Goal: Task Accomplishment & Management: Complete application form

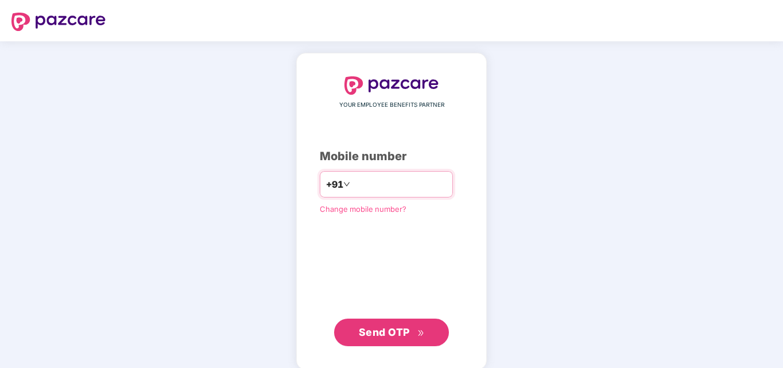
click at [352, 187] on input "number" at bounding box center [399, 184] width 94 height 18
type input "**********"
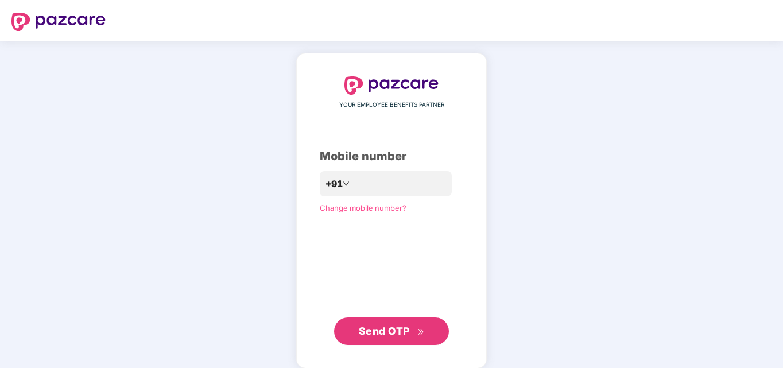
click at [377, 329] on span "Send OTP" at bounding box center [384, 331] width 51 height 12
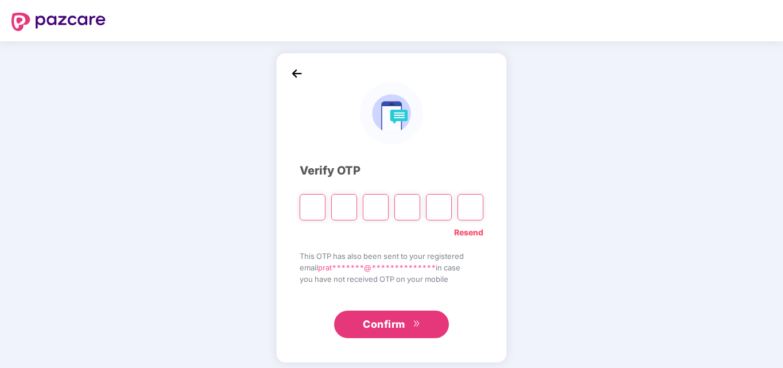
click at [467, 228] on link "Resend" at bounding box center [468, 232] width 29 height 13
click at [309, 207] on input "Please enter verification code. Digit 1" at bounding box center [312, 207] width 26 height 26
type input "*"
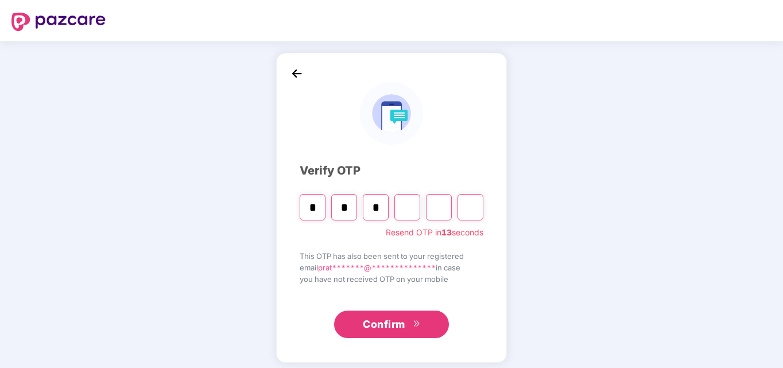
type input "*"
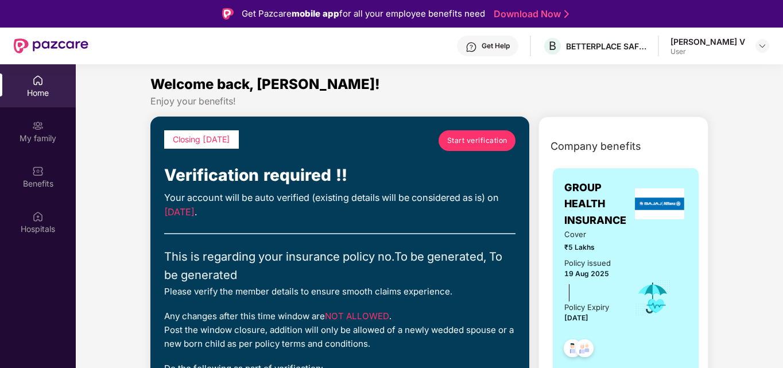
click at [473, 137] on span "Start verification" at bounding box center [477, 140] width 60 height 11
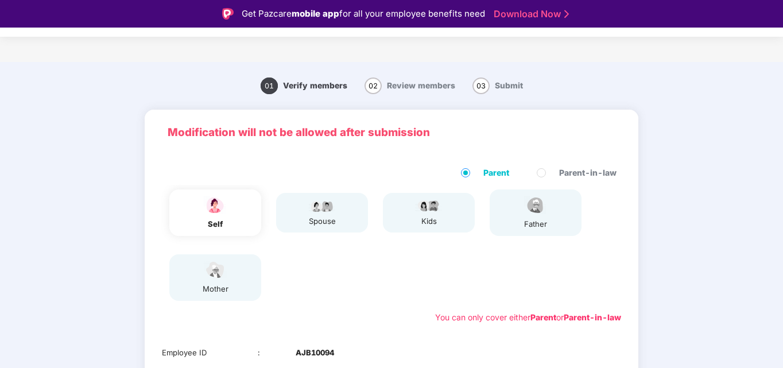
click at [238, 213] on div "self" at bounding box center [215, 212] width 92 height 46
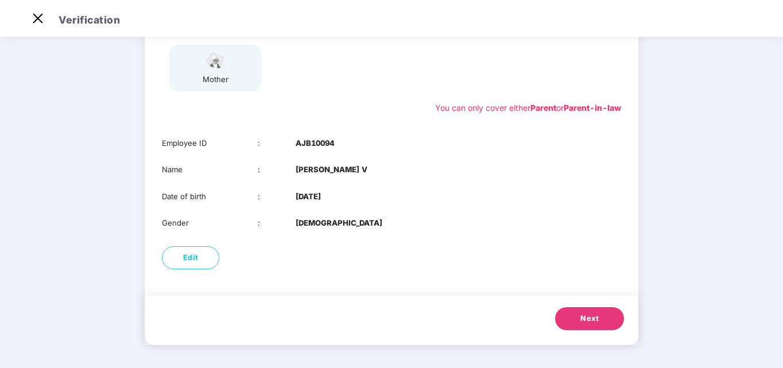
click at [590, 319] on span "Next" at bounding box center [589, 318] width 18 height 11
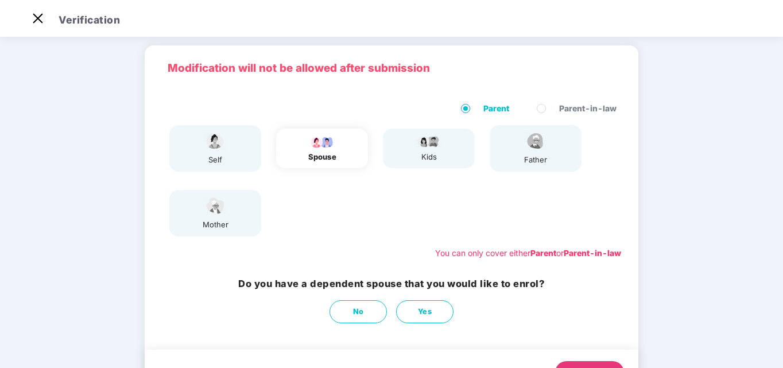
scroll to position [57, 0]
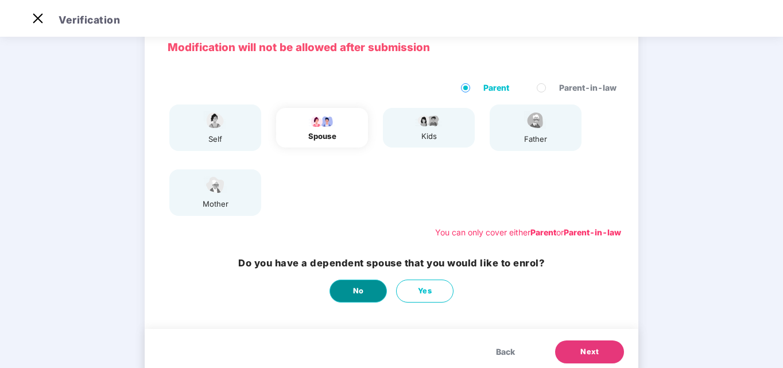
click at [365, 287] on button "No" at bounding box center [357, 290] width 57 height 23
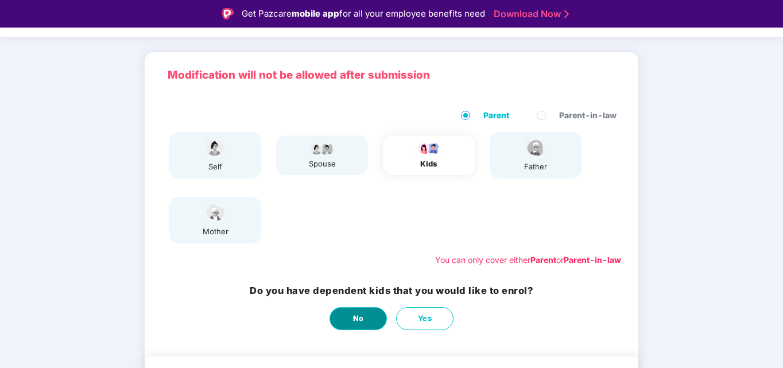
click at [359, 314] on span "No" at bounding box center [358, 318] width 11 height 11
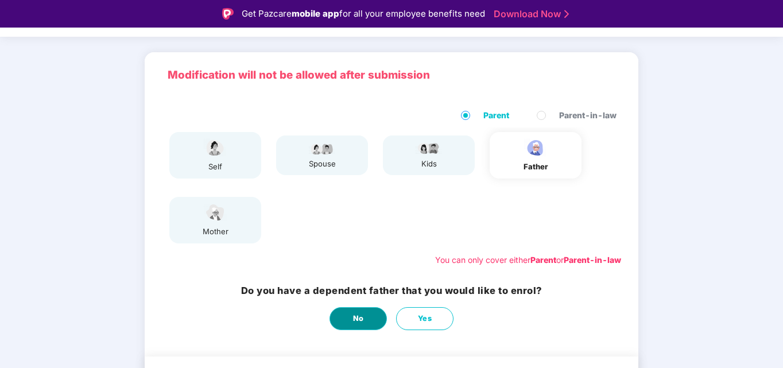
click at [359, 314] on span "No" at bounding box center [358, 318] width 11 height 11
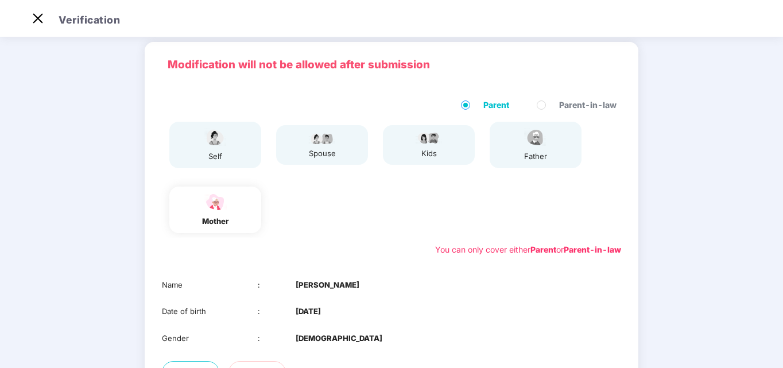
scroll to position [155, 0]
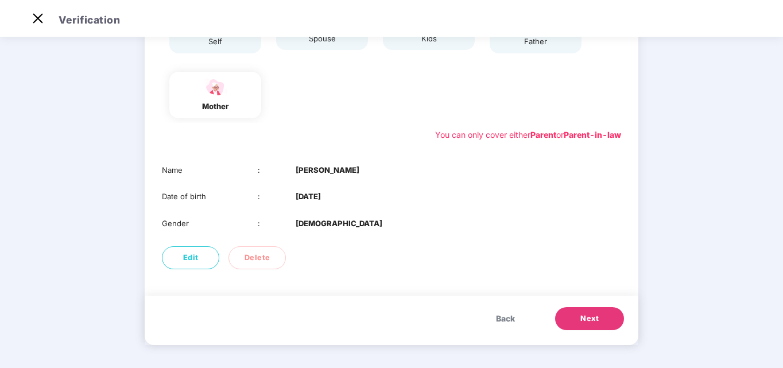
click at [590, 311] on button "Next" at bounding box center [589, 318] width 69 height 23
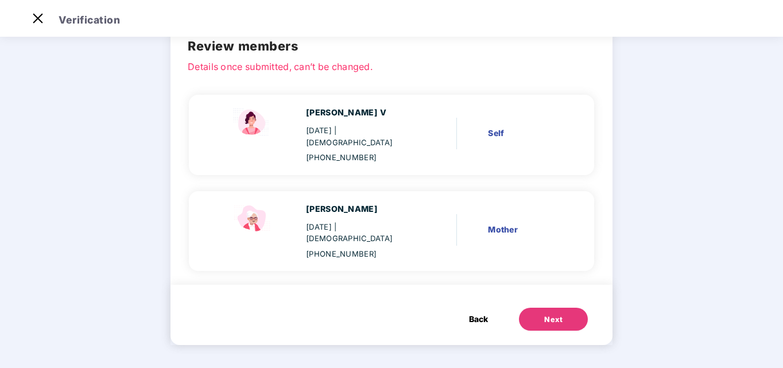
scroll to position [33, 0]
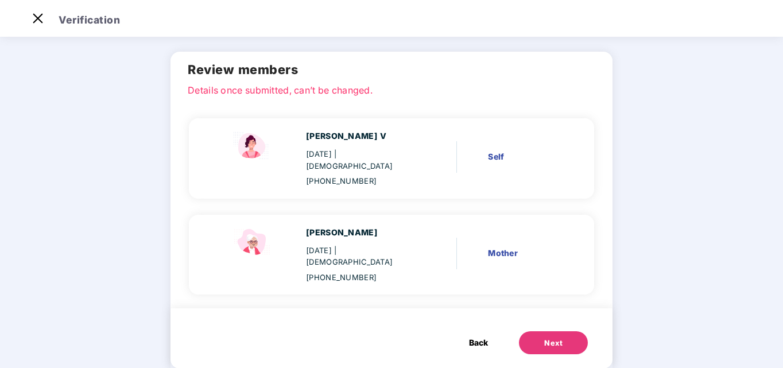
click at [557, 337] on div "Next" at bounding box center [553, 342] width 18 height 11
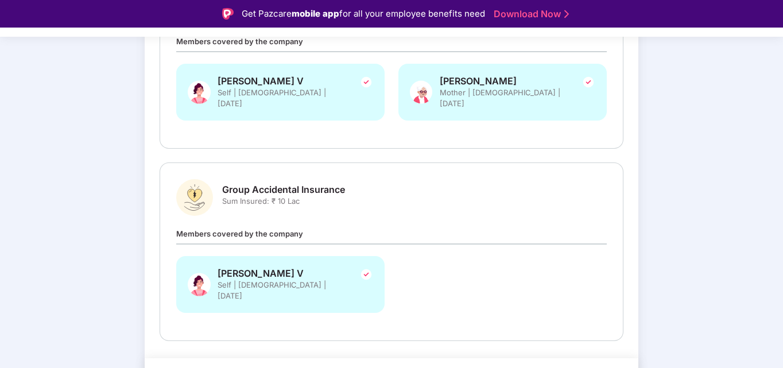
scroll to position [245, 0]
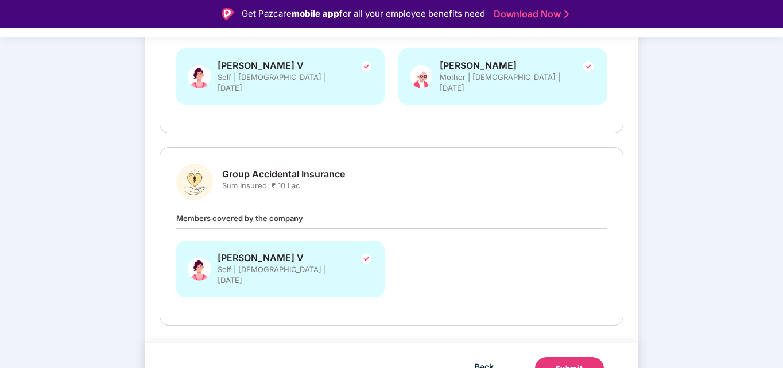
click at [569, 357] on button "Submit" at bounding box center [569, 368] width 69 height 23
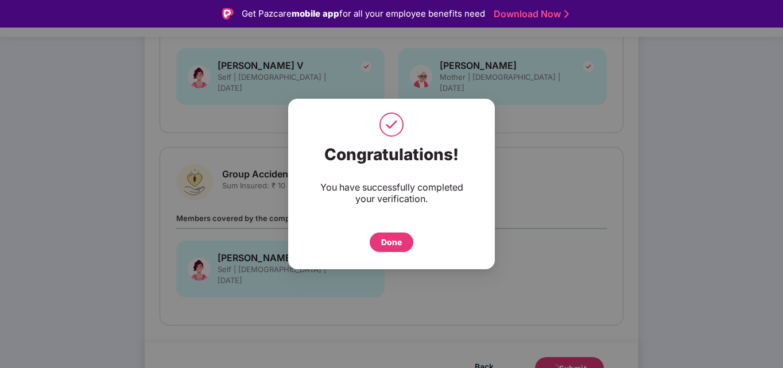
click at [386, 242] on div "Done" at bounding box center [391, 242] width 21 height 13
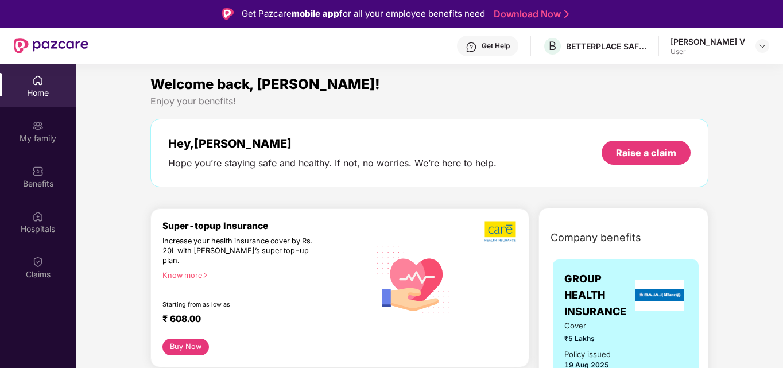
click at [754, 47] on div "[PERSON_NAME] V User" at bounding box center [719, 46] width 99 height 20
click at [757, 46] on img at bounding box center [761, 45] width 9 height 9
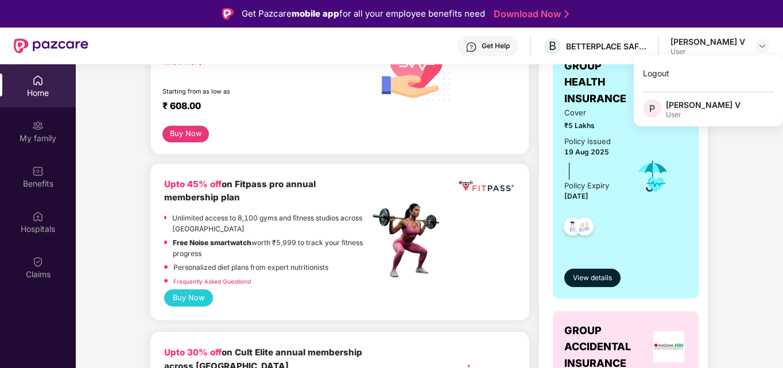
scroll to position [229, 0]
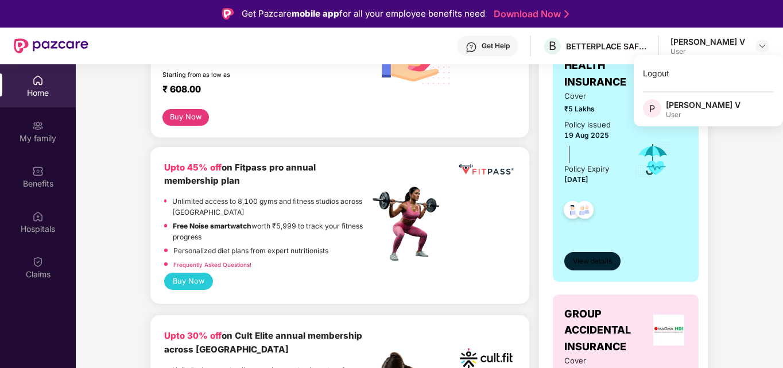
click at [579, 267] on button "View details" at bounding box center [592, 261] width 56 height 18
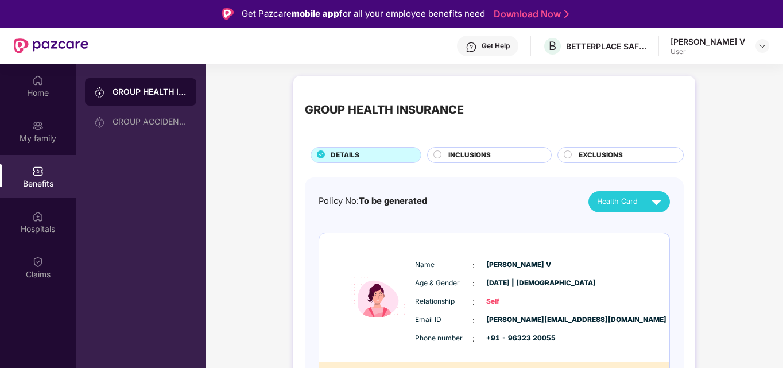
click at [473, 158] on span "INCLUSIONS" at bounding box center [469, 155] width 42 height 11
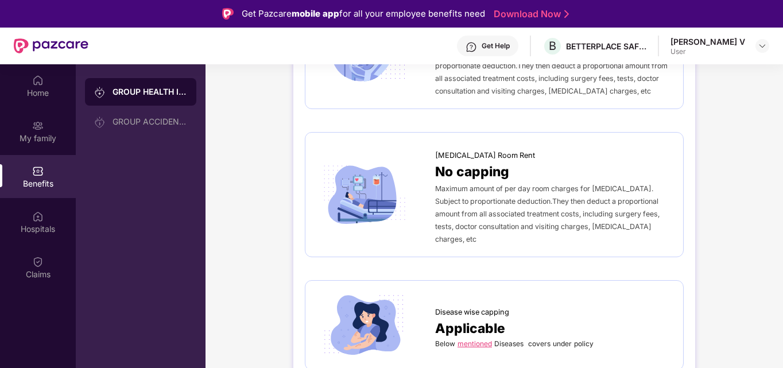
scroll to position [402, 0]
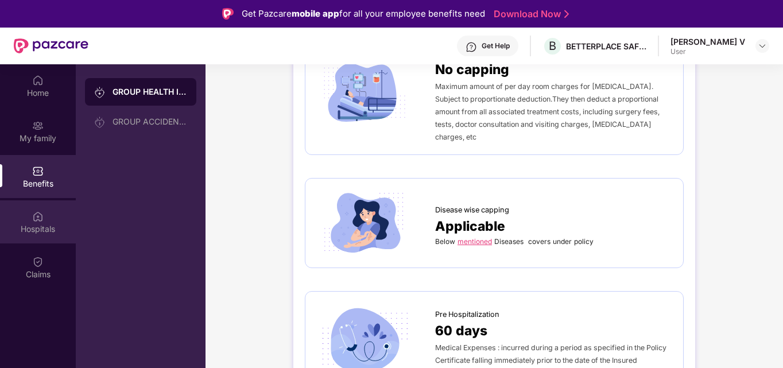
click at [30, 224] on div "Hospitals" at bounding box center [38, 228] width 76 height 11
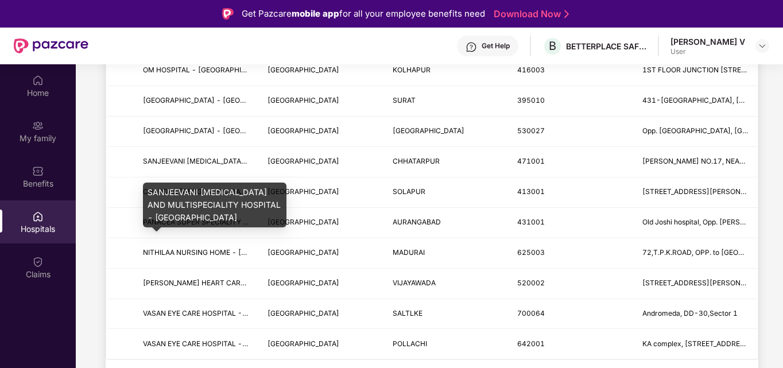
scroll to position [64, 0]
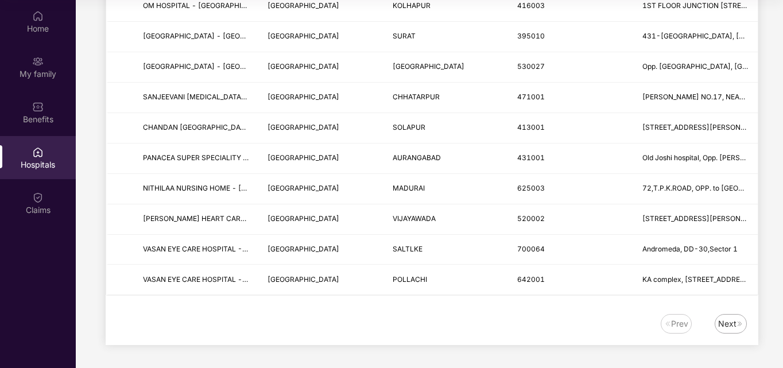
click at [738, 327] on img at bounding box center [739, 323] width 7 height 7
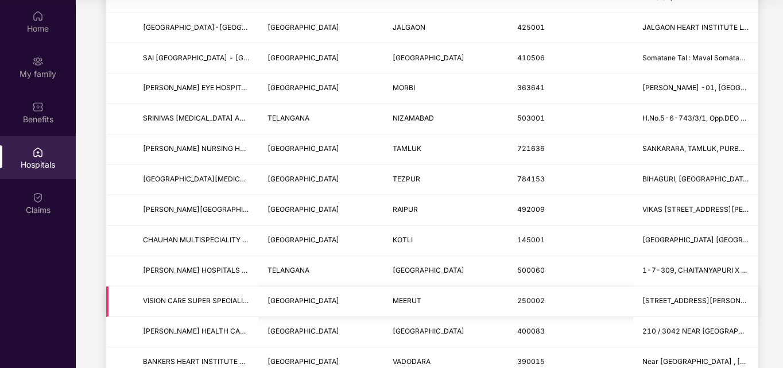
scroll to position [1286, 0]
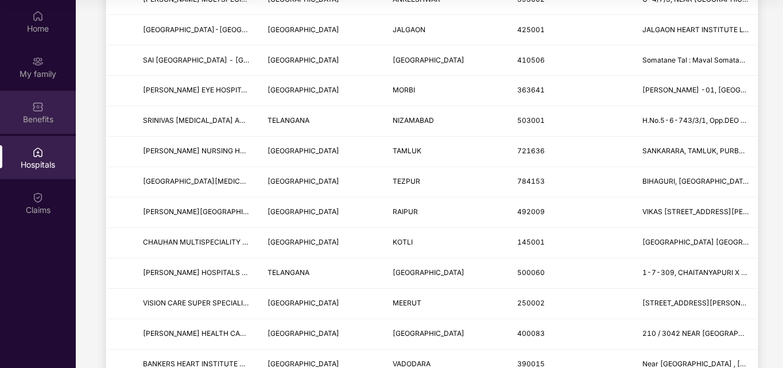
click at [42, 108] on img at bounding box center [37, 106] width 11 height 11
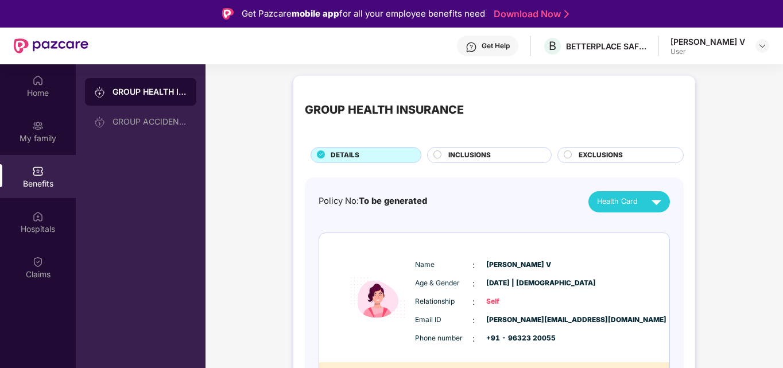
click at [748, 46] on div "[PERSON_NAME] V User" at bounding box center [719, 46] width 99 height 20
click at [766, 45] on img at bounding box center [761, 45] width 9 height 9
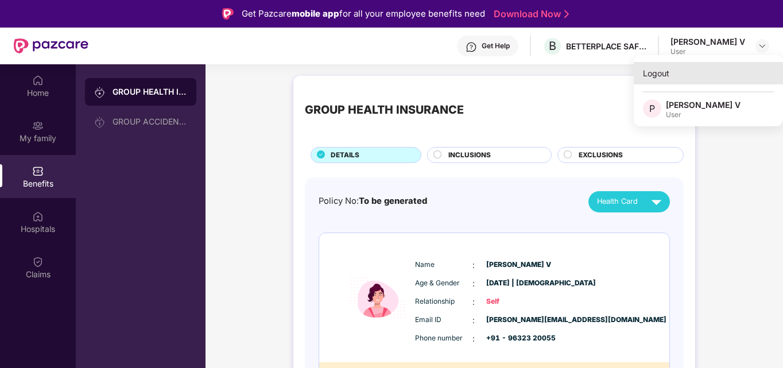
click at [659, 65] on div "Logout" at bounding box center [707, 73] width 149 height 22
